Goal: Transaction & Acquisition: Purchase product/service

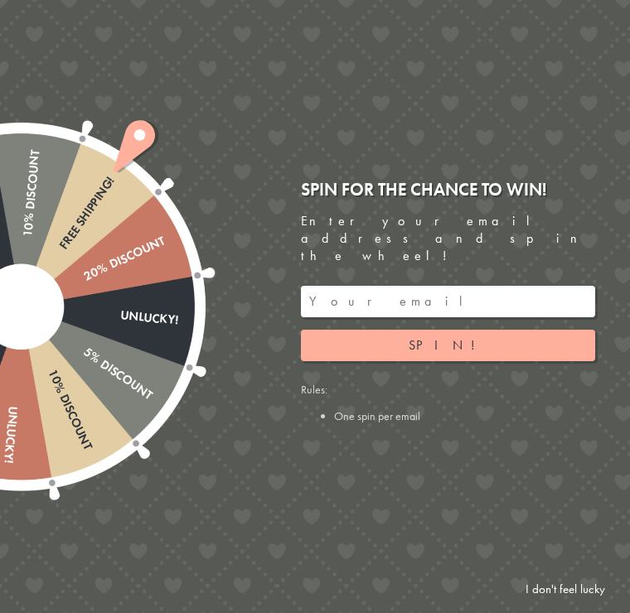
click at [312, 286] on input "email" at bounding box center [448, 301] width 294 height 31
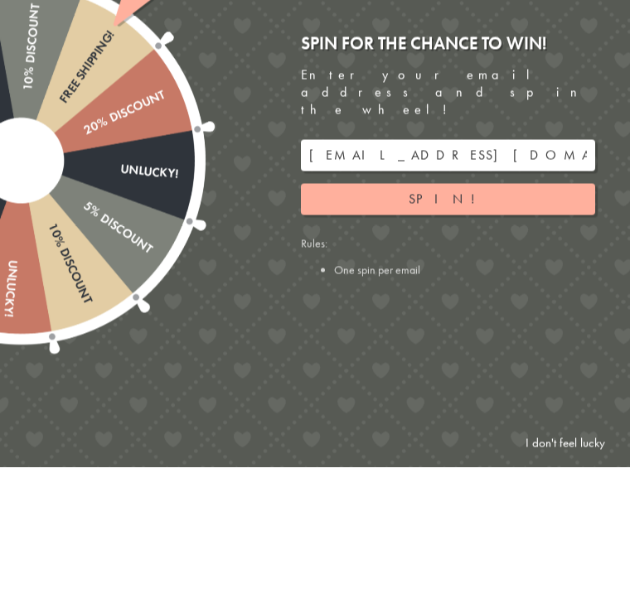
click at [353, 330] on button "Spin!" at bounding box center [448, 345] width 294 height 31
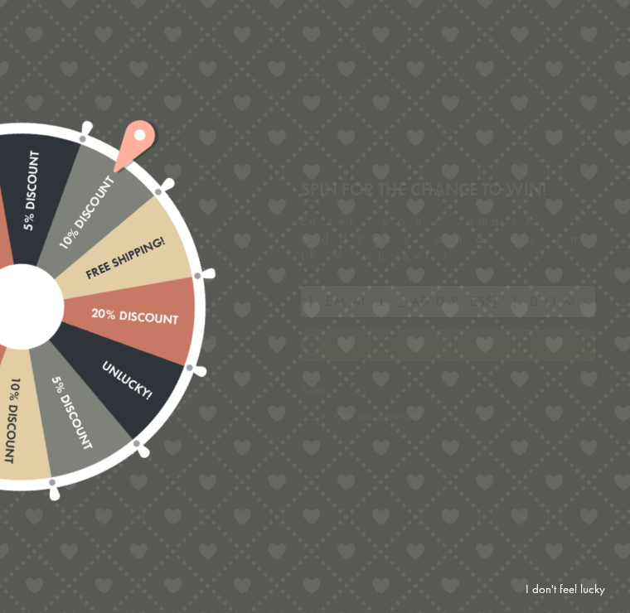
type input "5GCG59DK"
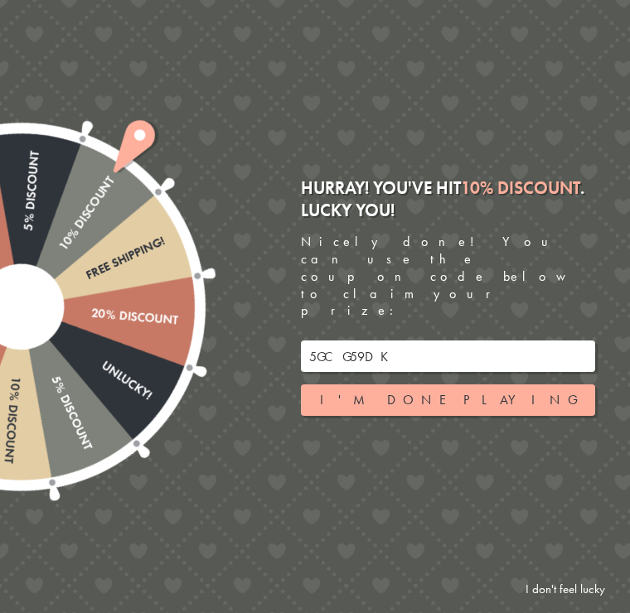
click at [566, 578] on link "I don't feel lucky" at bounding box center [565, 589] width 96 height 31
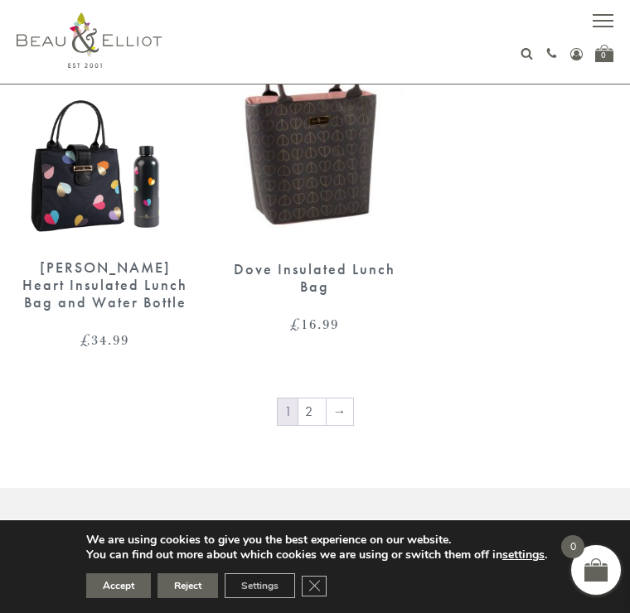
scroll to position [3143, 0]
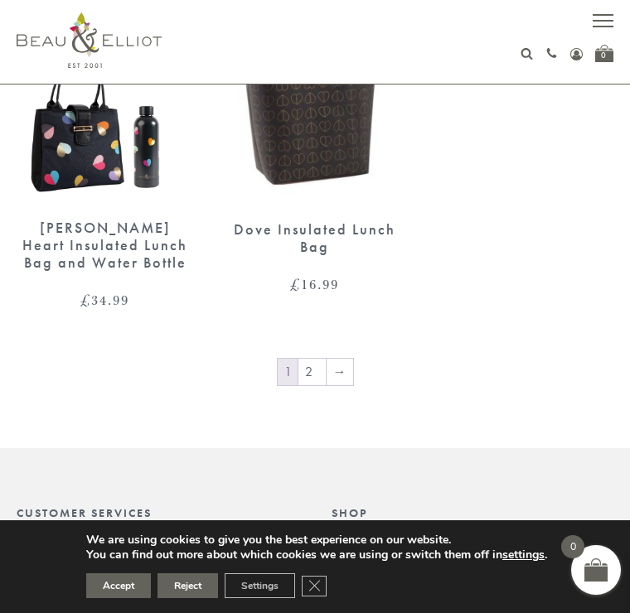
click at [307, 359] on link "2" at bounding box center [311, 372] width 27 height 27
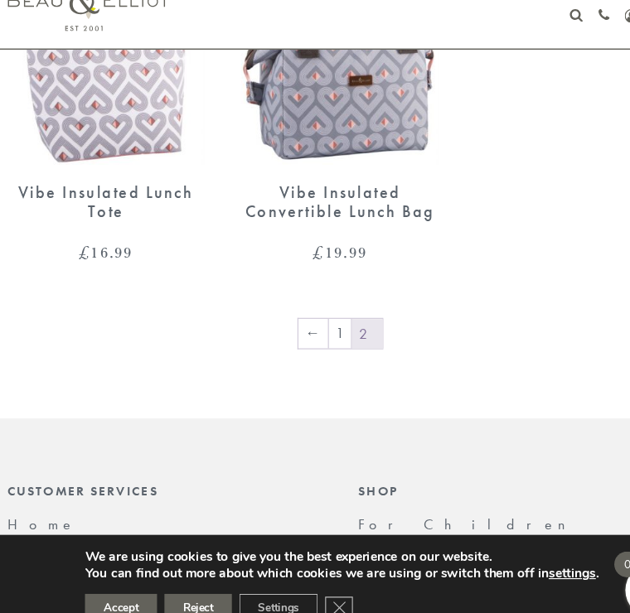
scroll to position [1557, 0]
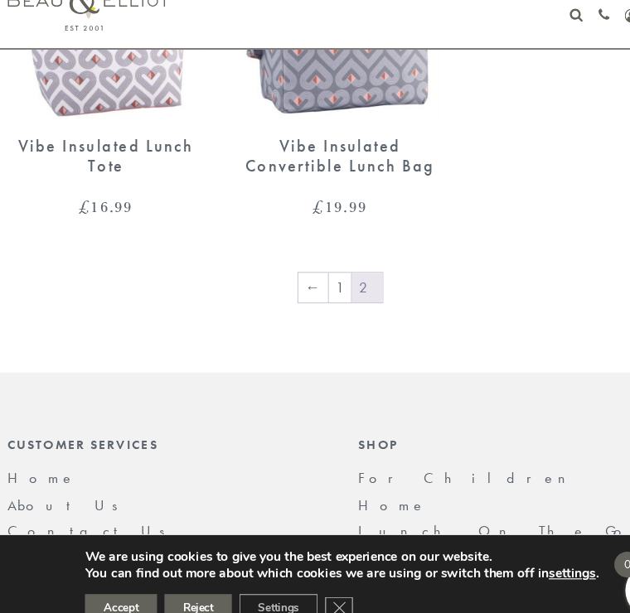
click at [305, 285] on link "1" at bounding box center [315, 298] width 20 height 27
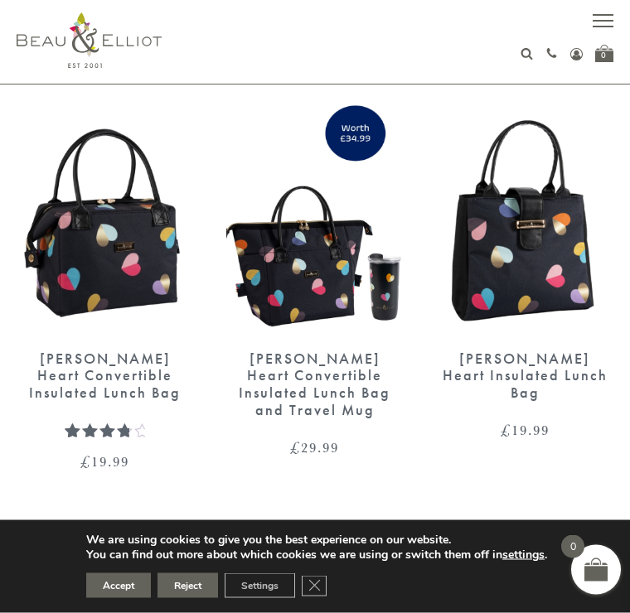
scroll to position [2576, 0]
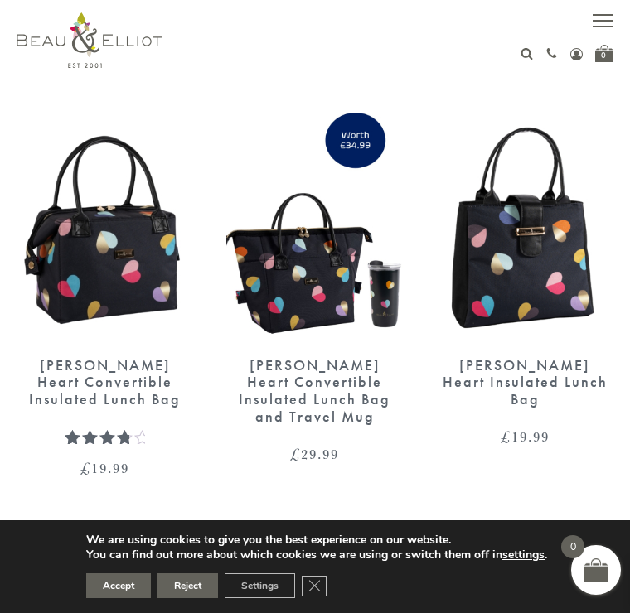
click at [51, 245] on img at bounding box center [105, 227] width 177 height 228
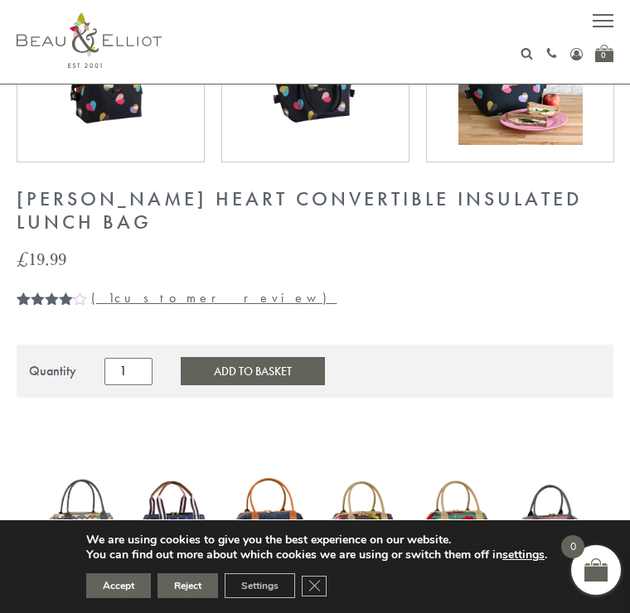
scroll to position [777, 0]
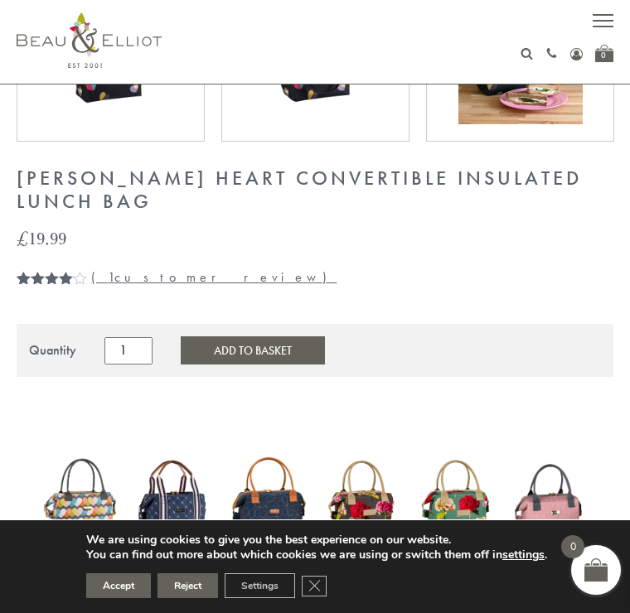
click at [130, 269] on link "( 1 customer review)" at bounding box center [213, 277] width 245 height 17
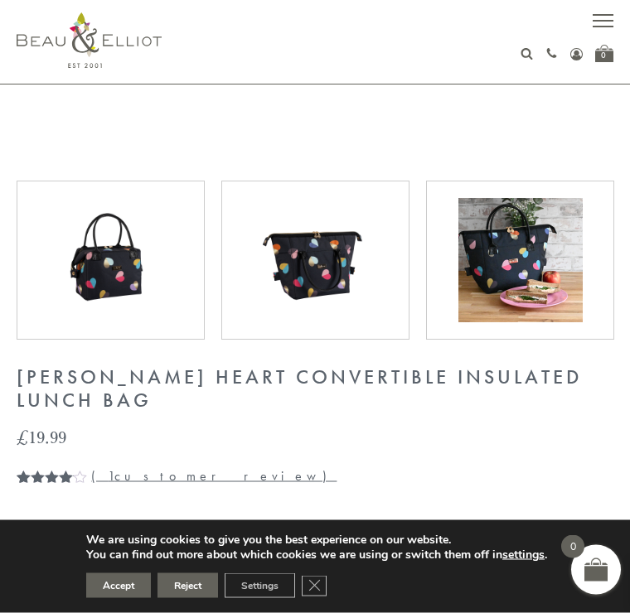
scroll to position [579, 0]
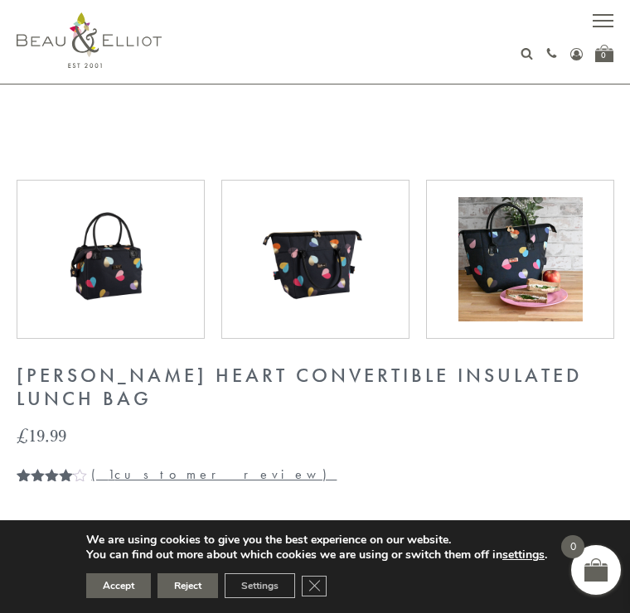
click at [124, 466] on link "( 1 customer review)" at bounding box center [213, 474] width 245 height 17
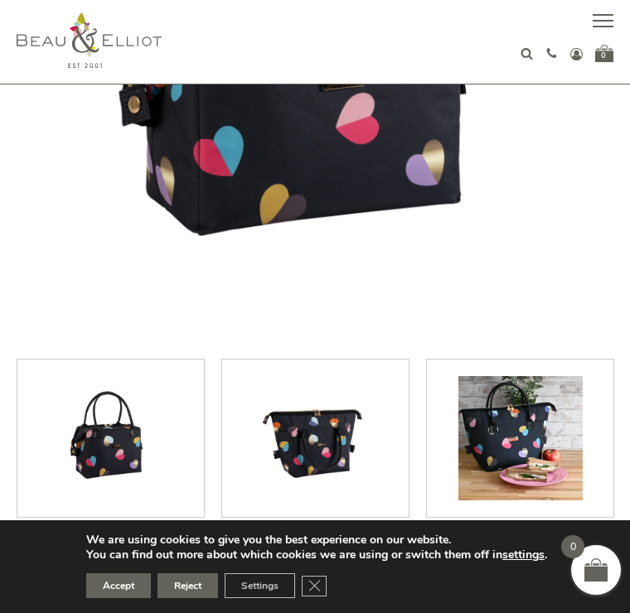
scroll to position [417, 0]
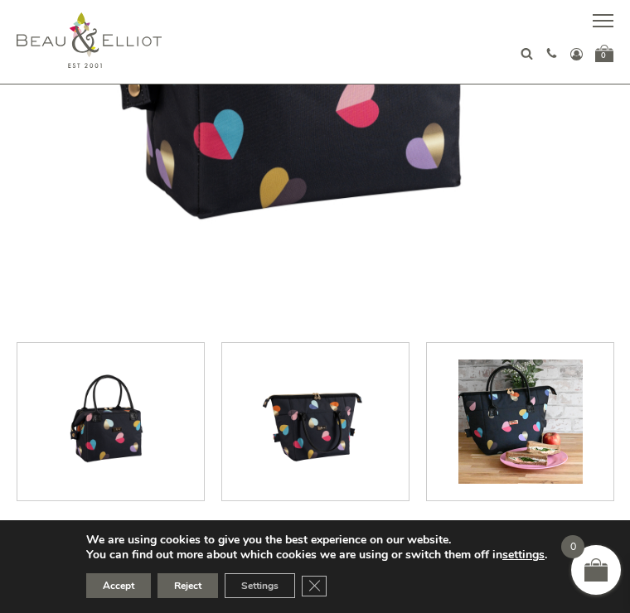
click at [489, 413] on img at bounding box center [520, 422] width 124 height 124
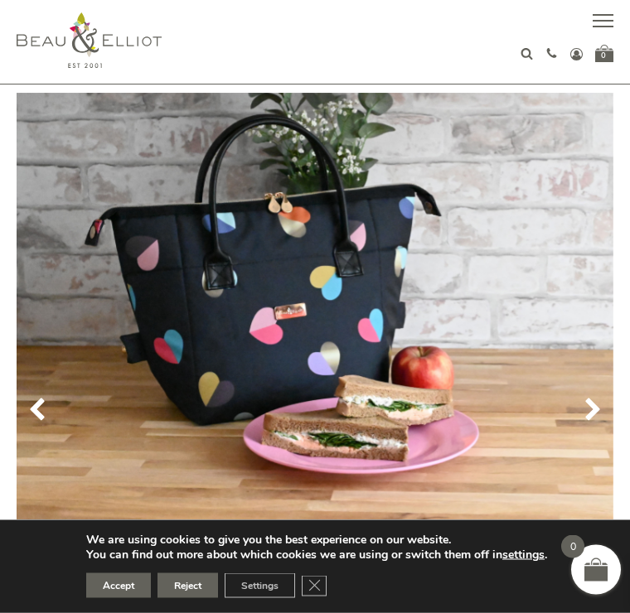
scroll to position [36, 0]
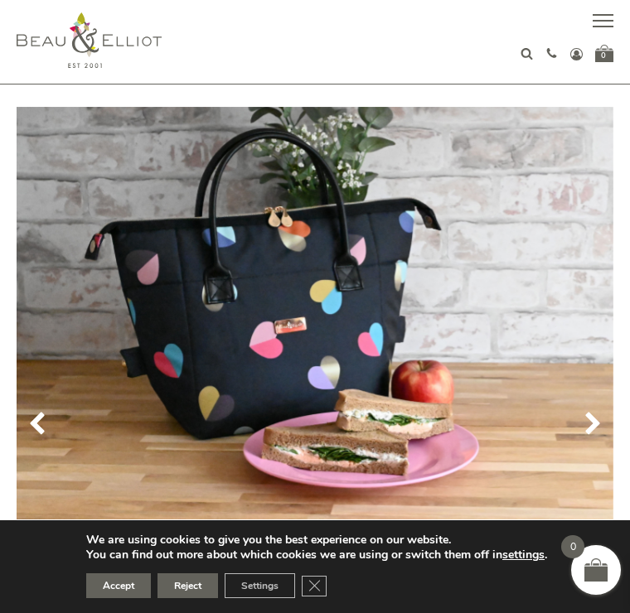
click at [44, 410] on div at bounding box center [37, 422] width 25 height 30
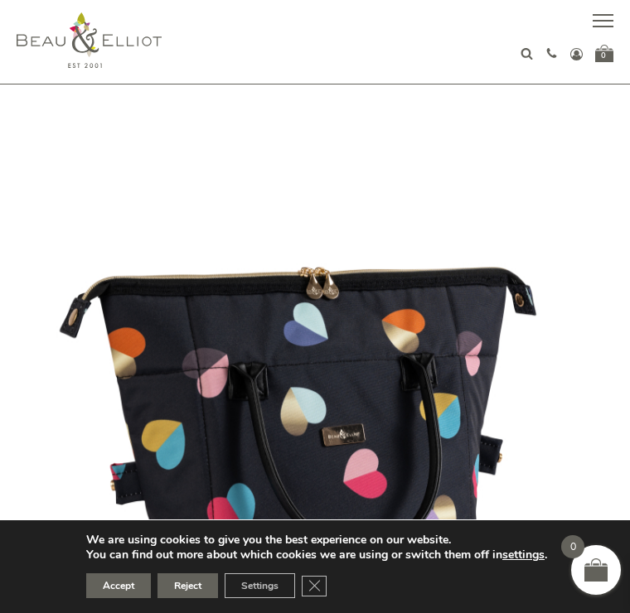
click at [23, 425] on img at bounding box center [315, 405] width 597 height 597
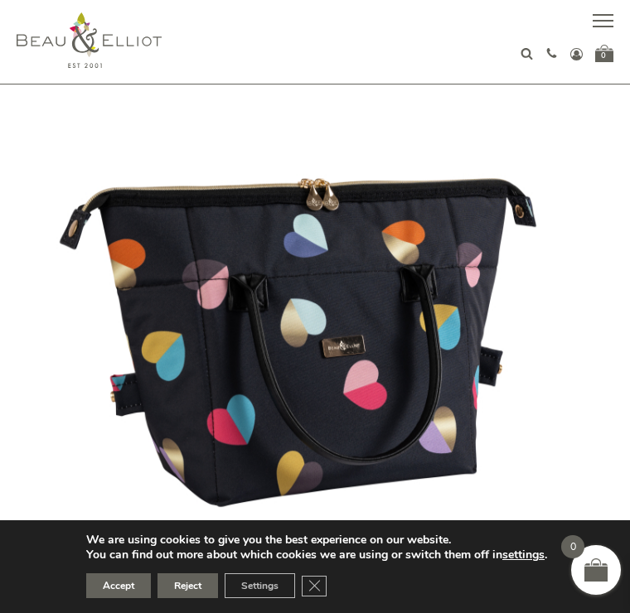
scroll to position [126, 0]
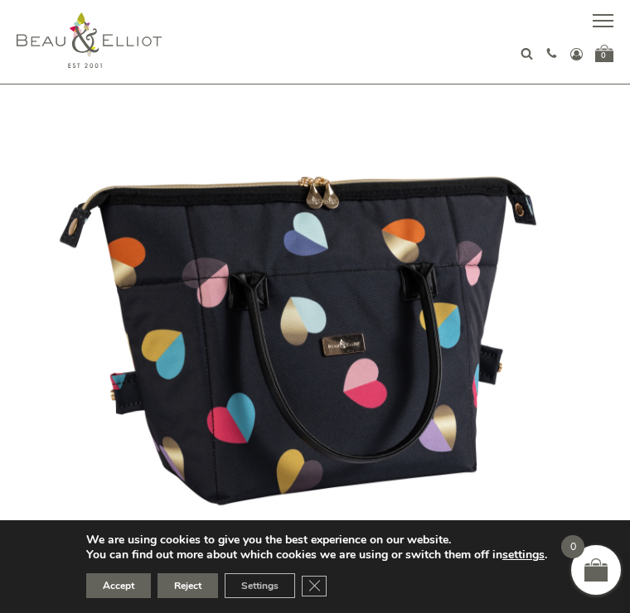
click at [605, 13] on button "button" at bounding box center [603, 22] width 21 height 21
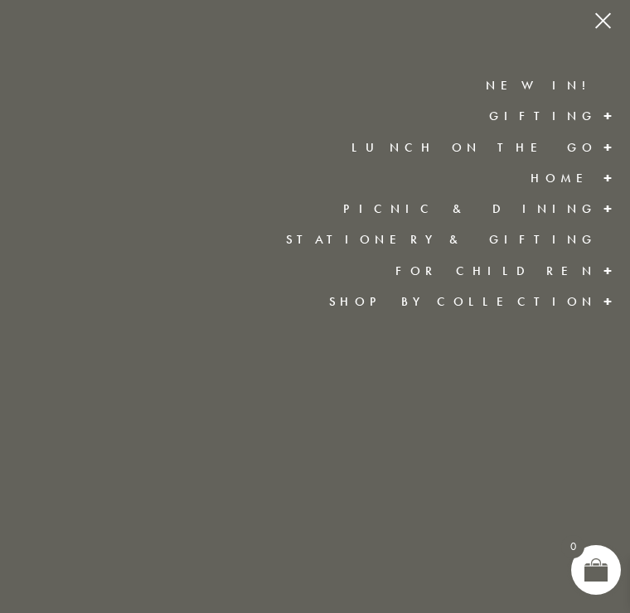
click at [509, 143] on link "Lunch On The Go" at bounding box center [473, 147] width 245 height 17
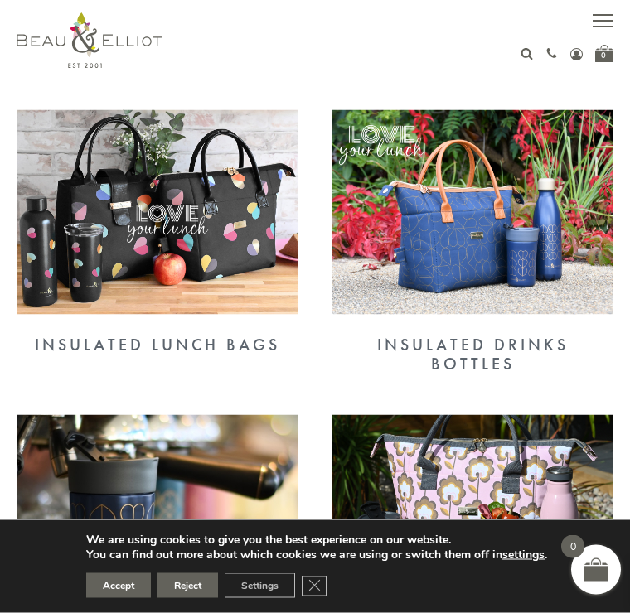
scroll to position [606, 0]
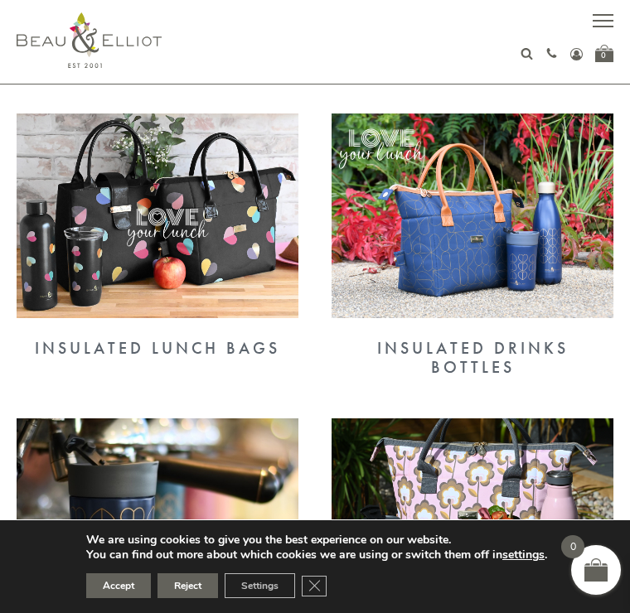
click at [114, 225] on img at bounding box center [158, 216] width 282 height 205
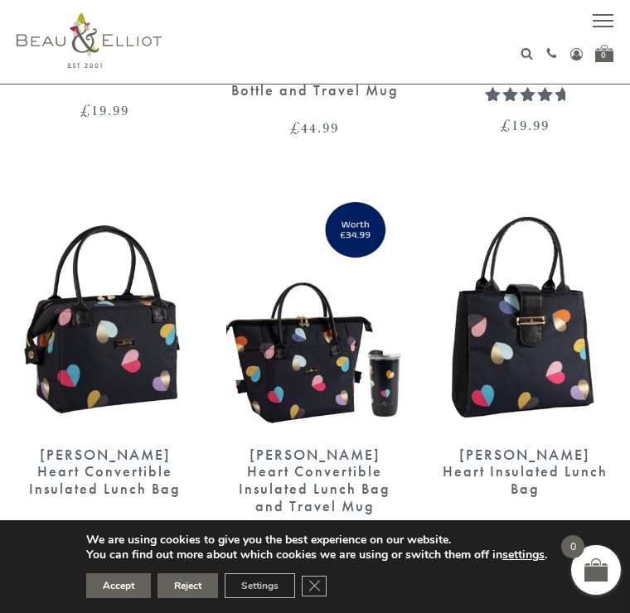
scroll to position [2586, 0]
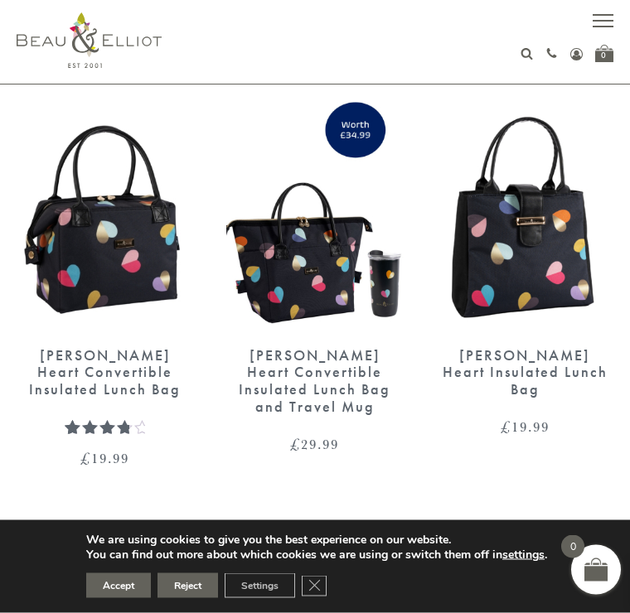
click at [521, 254] on img at bounding box center [525, 217] width 177 height 228
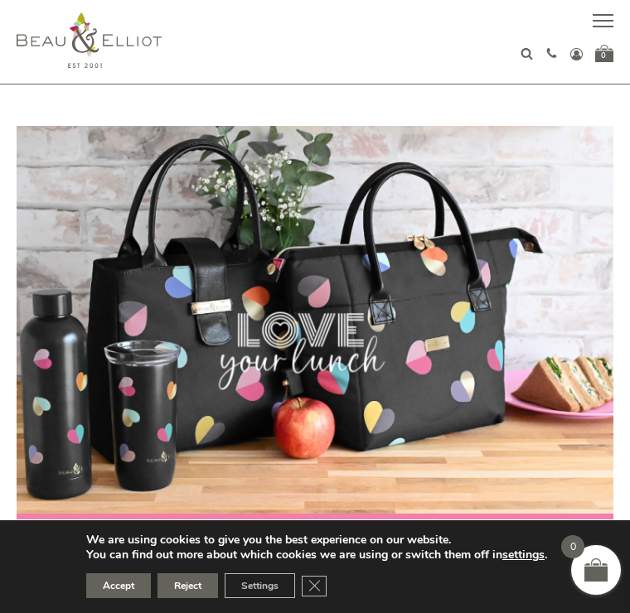
scroll to position [2613, 0]
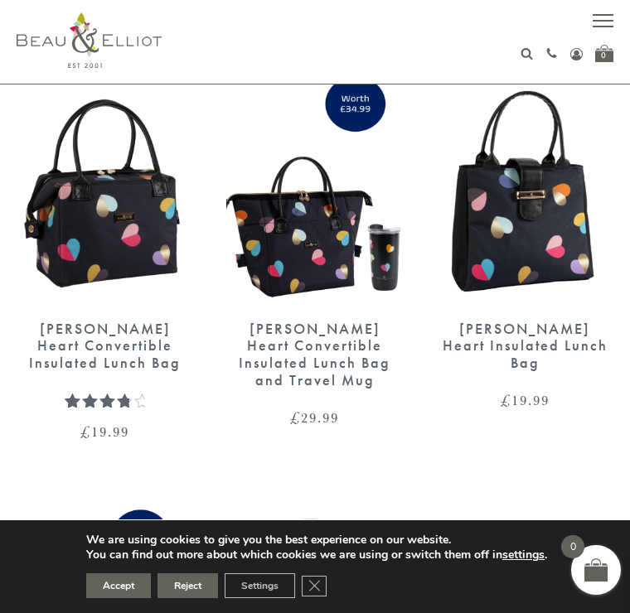
click at [75, 185] on img at bounding box center [105, 190] width 177 height 228
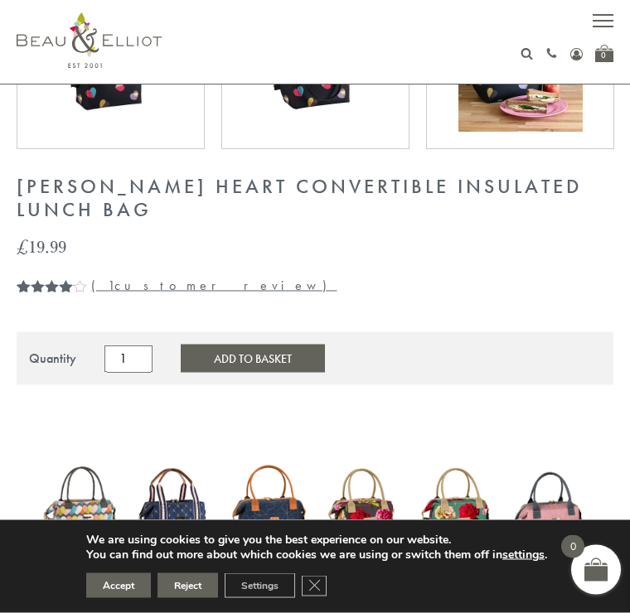
scroll to position [813, 0]
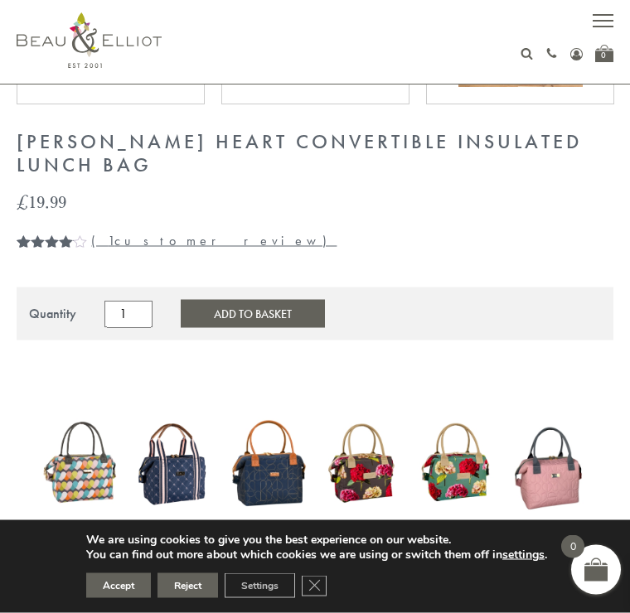
click at [186, 300] on button "Add to Basket" at bounding box center [253, 314] width 144 height 28
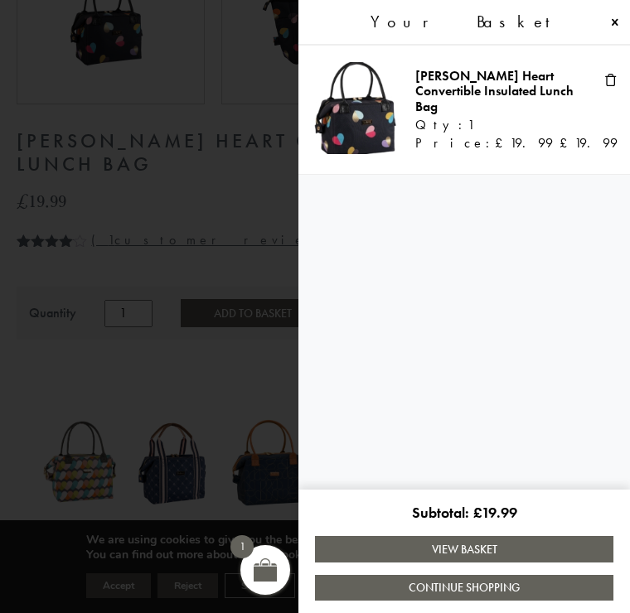
click at [361, 562] on link "View Basket" at bounding box center [464, 549] width 298 height 26
